Goal: Task Accomplishment & Management: Manage account settings

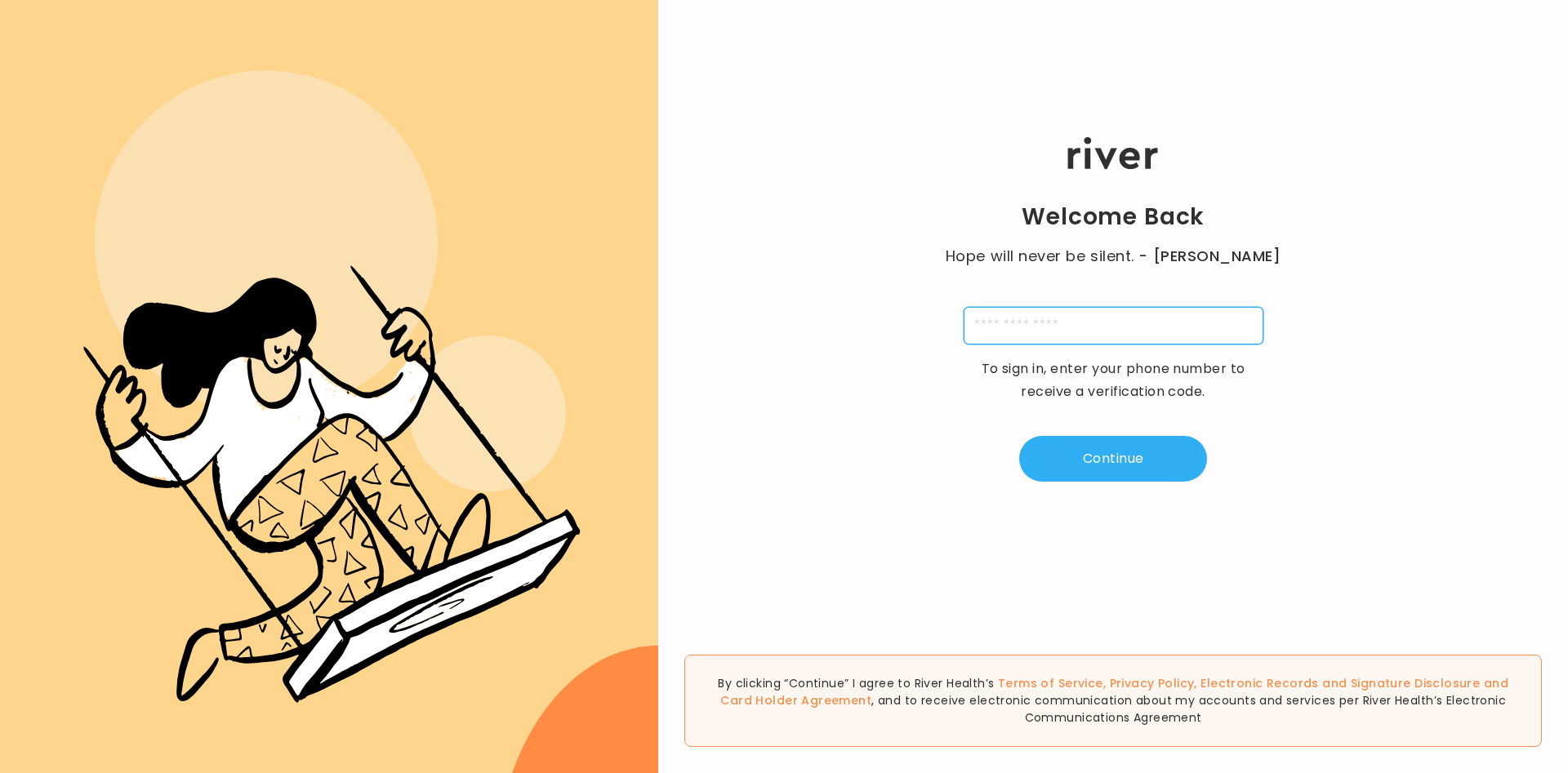
click at [1053, 319] on input "tel" at bounding box center [1113, 326] width 300 height 38
type input "**********"
type input "*"
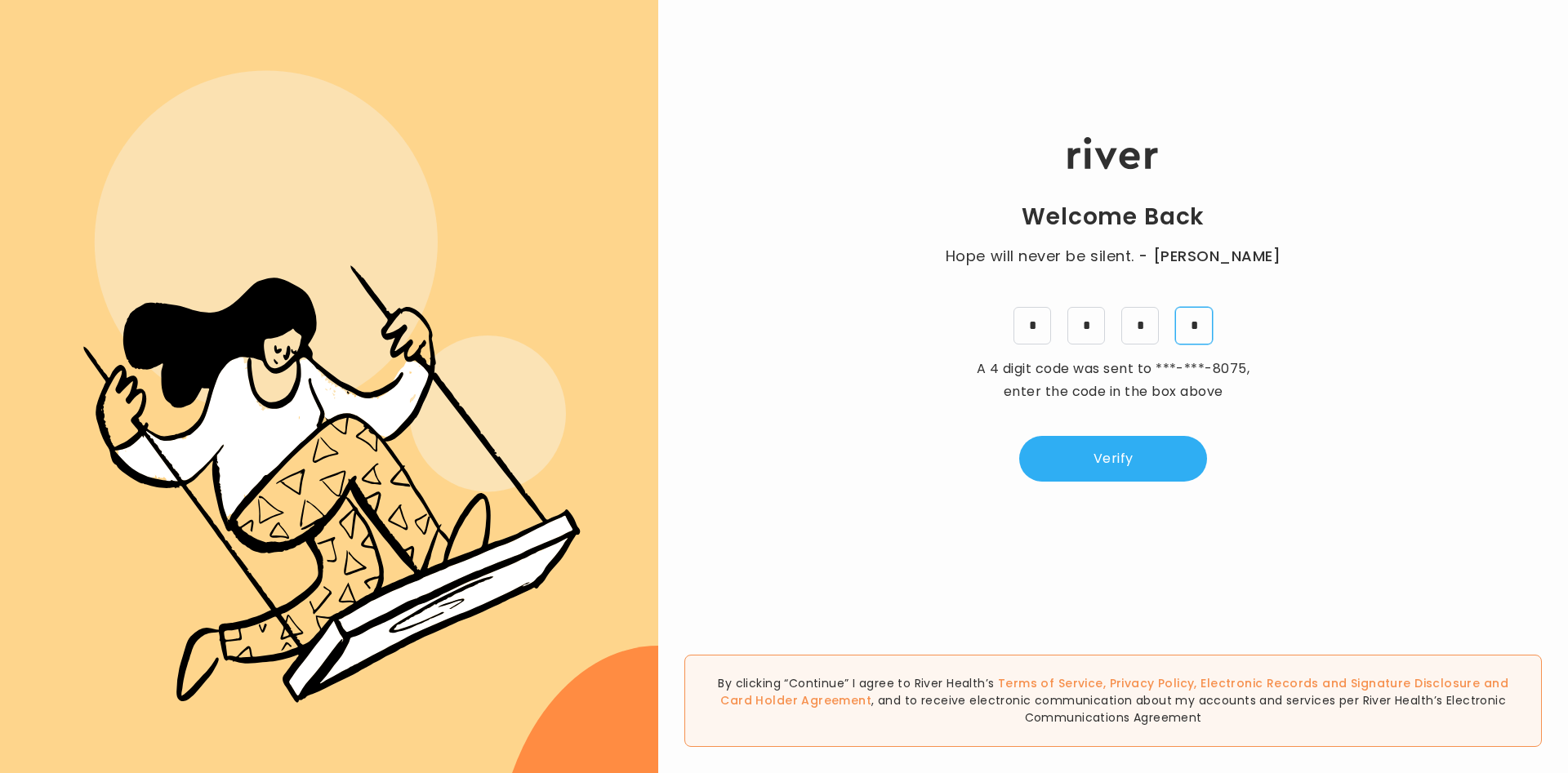
type input "*"
click at [1147, 460] on button "Verify" at bounding box center [1113, 459] width 188 height 45
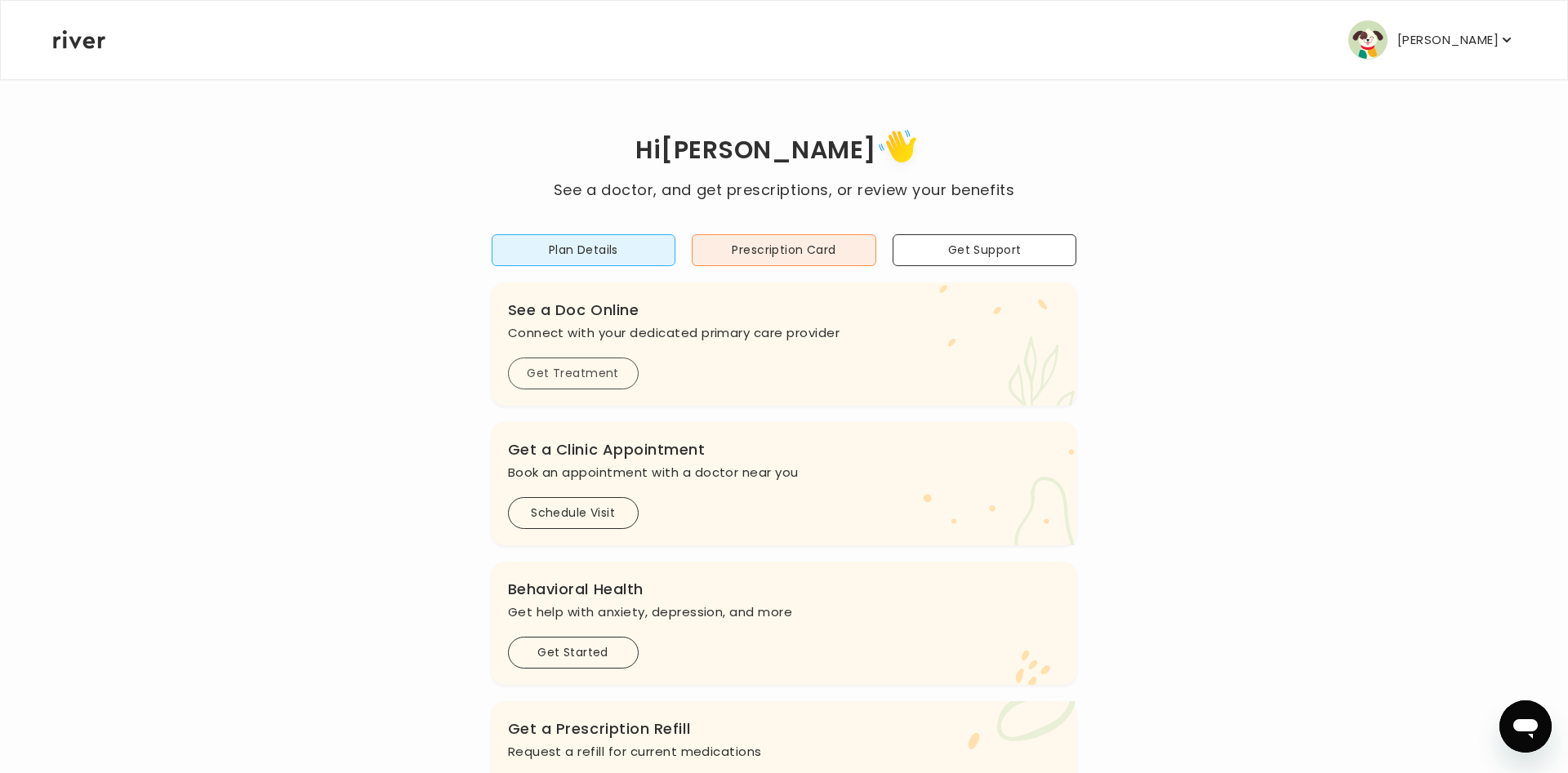
click at [544, 375] on button "Get Treatment" at bounding box center [573, 373] width 131 height 32
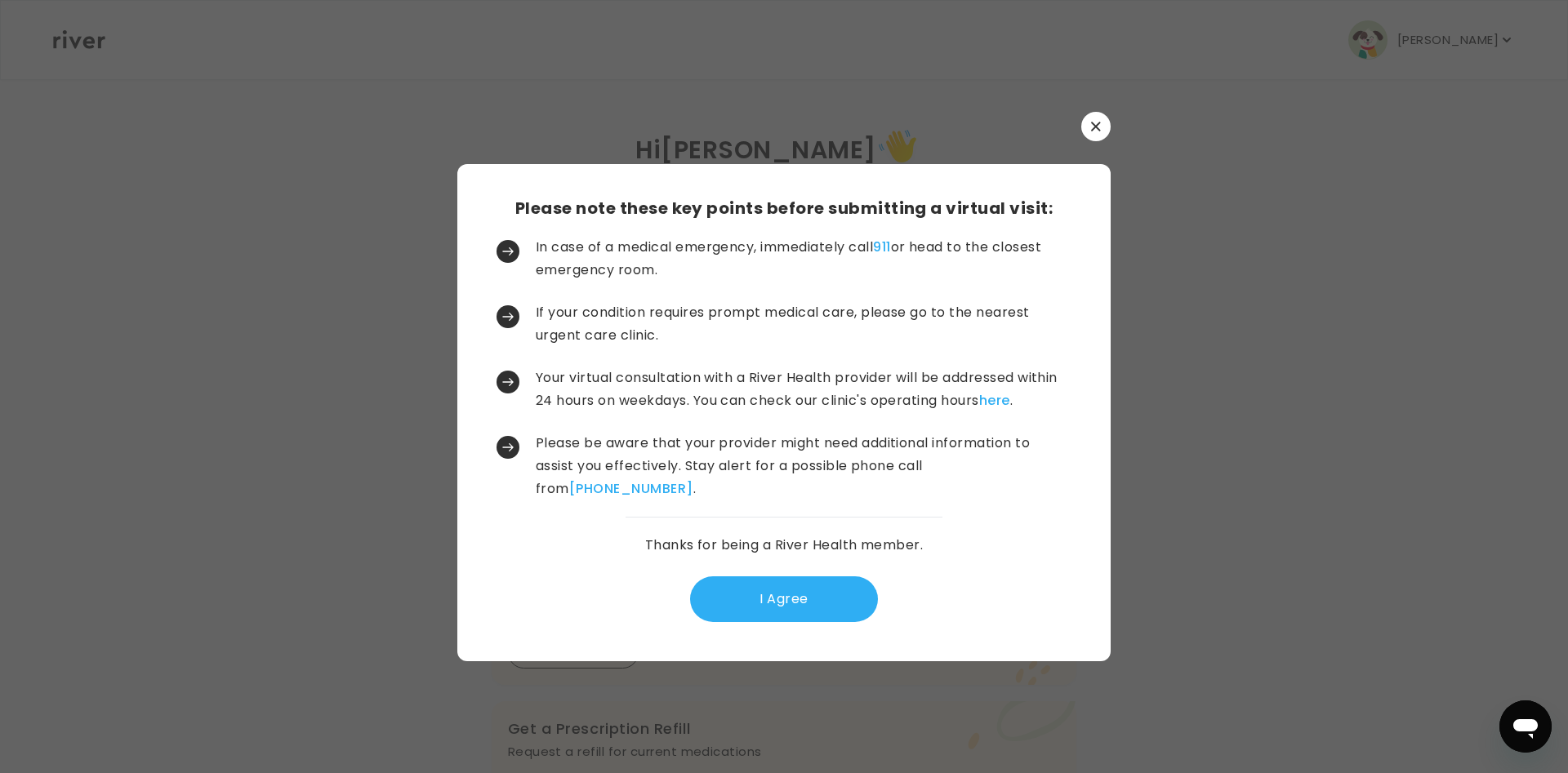
click at [1103, 123] on button "button" at bounding box center [1095, 126] width 29 height 29
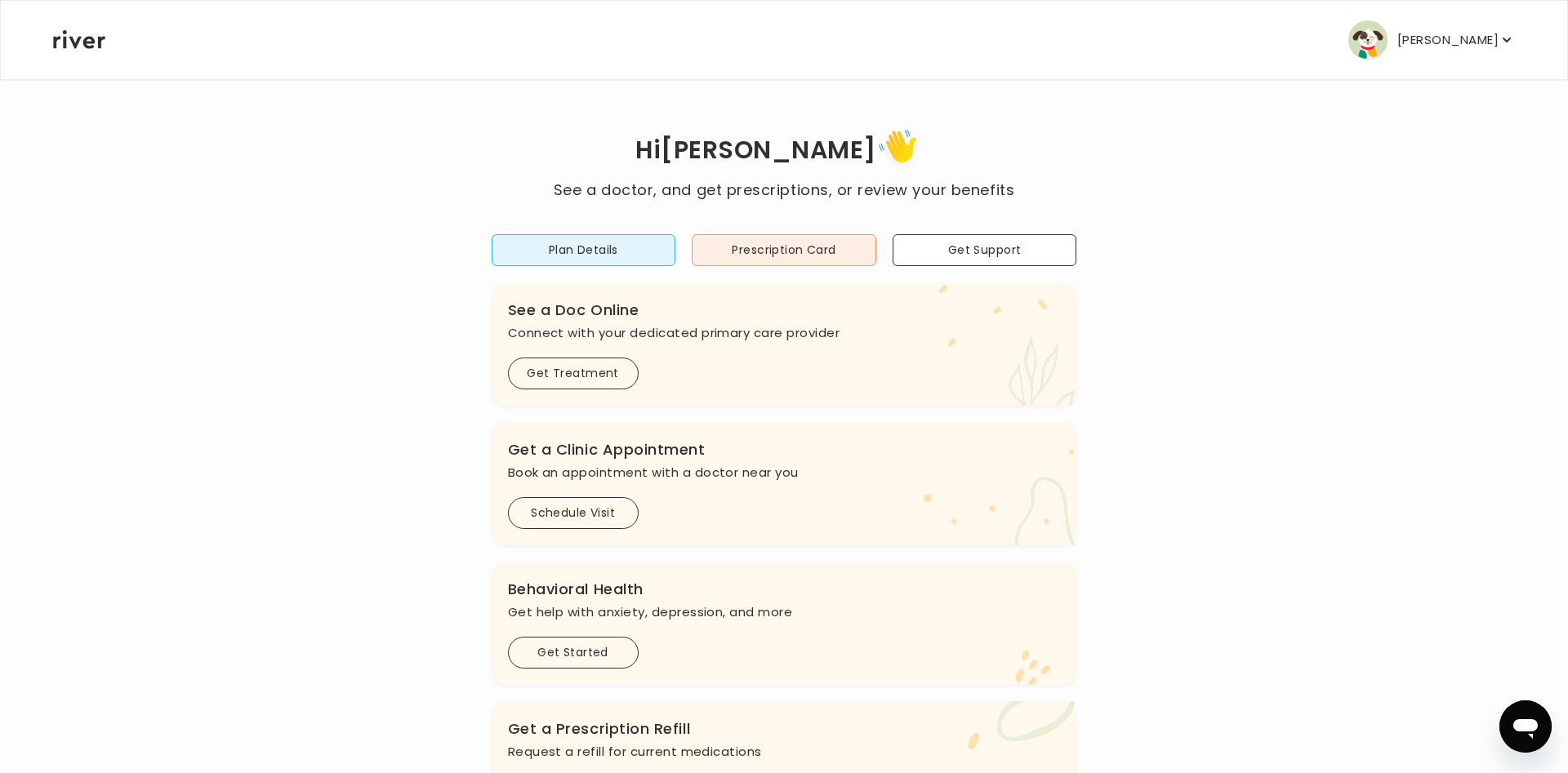
click at [1493, 37] on p "Linda Yang" at bounding box center [1448, 39] width 102 height 23
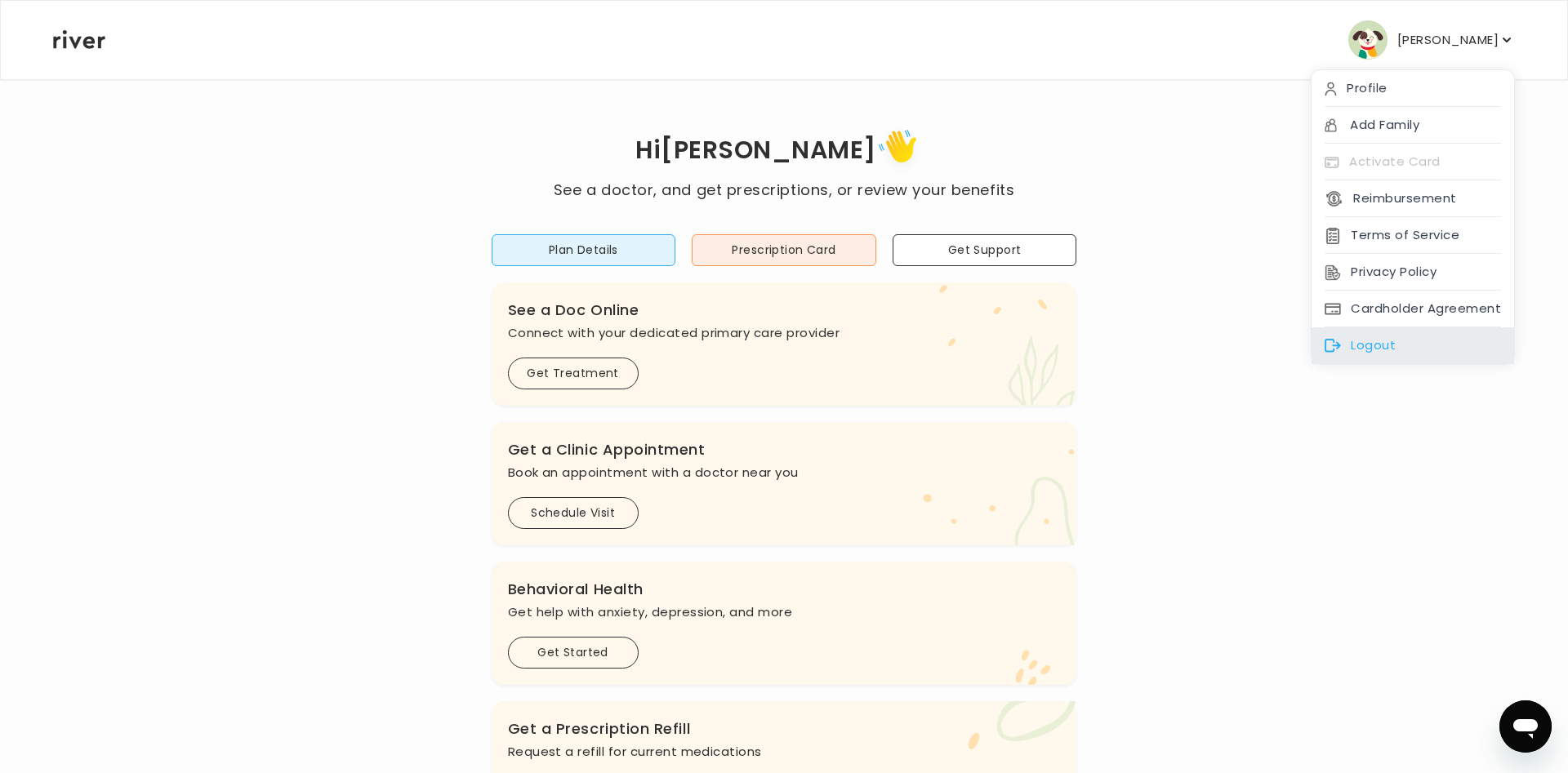
click at [1355, 356] on div "Logout" at bounding box center [1413, 346] width 202 height 37
